Goal: Complete application form

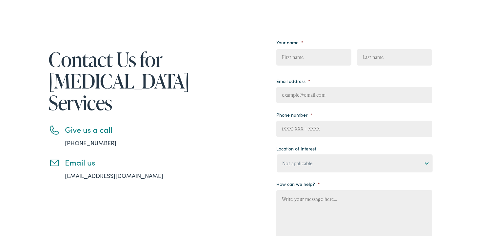
scroll to position [85, 0]
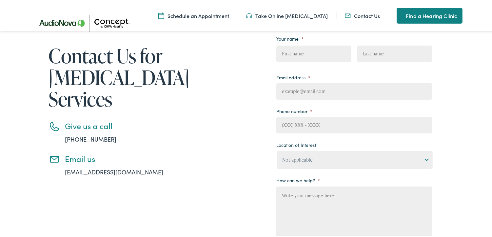
click at [322, 88] on input "Email address *" at bounding box center [354, 90] width 156 height 16
type input "[PERSON_NAME][EMAIL_ADDRESS][DOMAIN_NAME]"
type input "[PERSON_NAME]"
type input "9497557782"
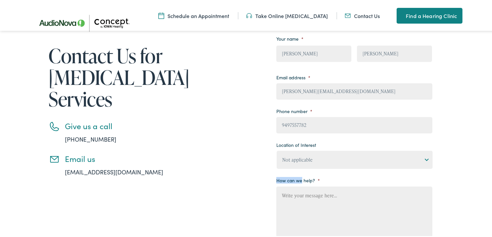
click at [294, 174] on li "How can we help? *" at bounding box center [354, 206] width 156 height 65
click at [294, 162] on select "Not applicable Concept by [US_STATE] Hearing, [GEOGRAPHIC_DATA] Concept by [US_…" at bounding box center [355, 159] width 156 height 18
select select "Concept by [US_STATE] Hearing, [GEOGRAPHIC_DATA]"
click at [277, 150] on select "Not applicable Concept by [US_STATE] Hearing, [GEOGRAPHIC_DATA] Concept by [US_…" at bounding box center [355, 159] width 156 height 18
click at [296, 200] on textarea "How can we help? *" at bounding box center [354, 211] width 156 height 52
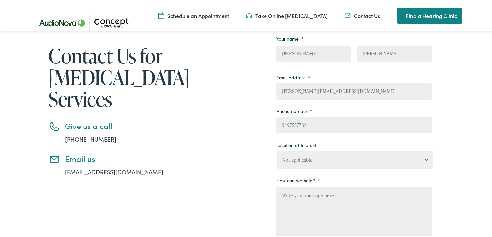
paste textarea ""Concept by [US_STATE] Hearing Aid Centers, Leads for Concept by [US_STATE] Hea…"
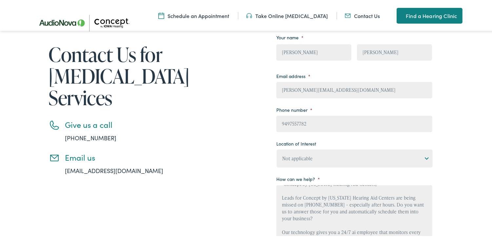
scroll to position [0, 0]
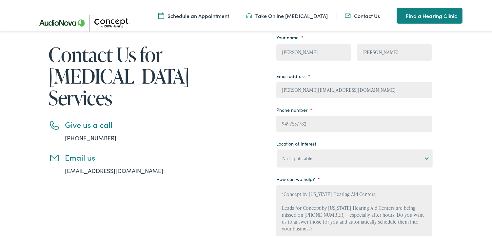
click at [281, 191] on textarea ""Concept by [US_STATE] Hearing Aid Centers, Leads for Concept by [US_STATE] Hea…" at bounding box center [354, 210] width 156 height 52
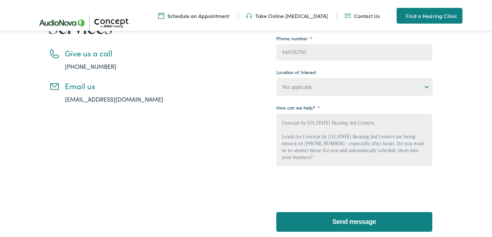
scroll to position [171, 0]
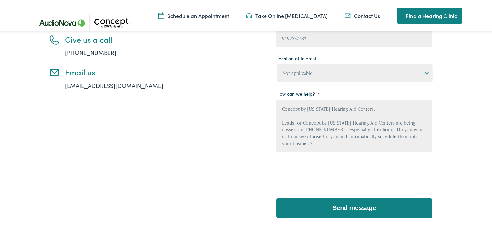
type textarea "Concept by [US_STATE] Hearing Aid Centers, Leads for Concept by [US_STATE] Hear…"
